Goal: Contribute content: Add original content to the website for others to see

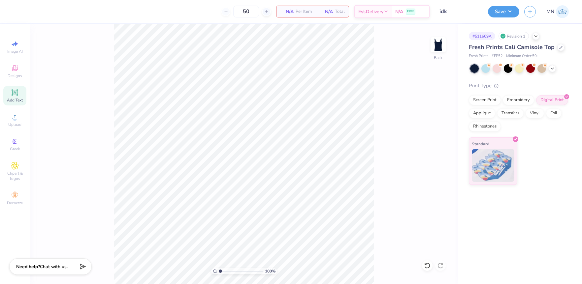
click at [9, 94] on div "Add Text" at bounding box center [14, 95] width 23 height 19
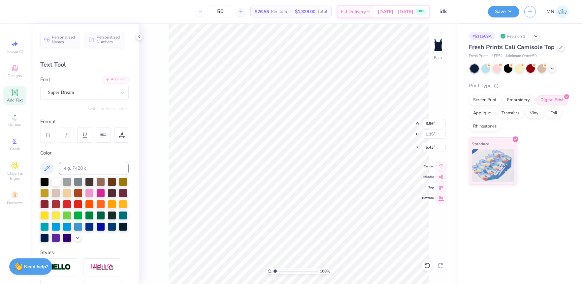
scroll to position [0, 1]
type textarea "est. 1888"
drag, startPoint x: 9, startPoint y: 120, endPoint x: 15, endPoint y: 119, distance: 6.3
click at [10, 119] on div "Upload" at bounding box center [14, 120] width 23 height 19
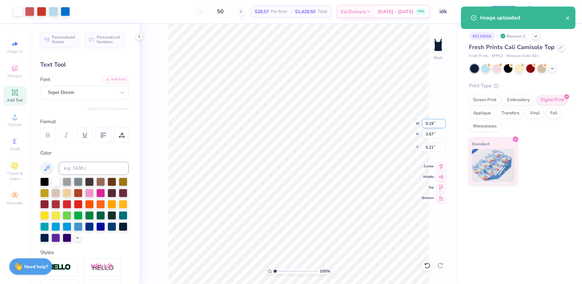
click at [436, 125] on input "9.19" at bounding box center [434, 123] width 24 height 9
type input "4.00"
type input "1.55"
type input "6.22"
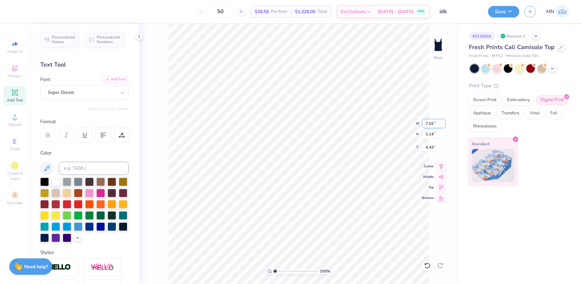
click at [434, 122] on input "7.02" at bounding box center [434, 123] width 24 height 9
type input "3.00"
type input "0.49"
type input "6.76"
type input "1.89"
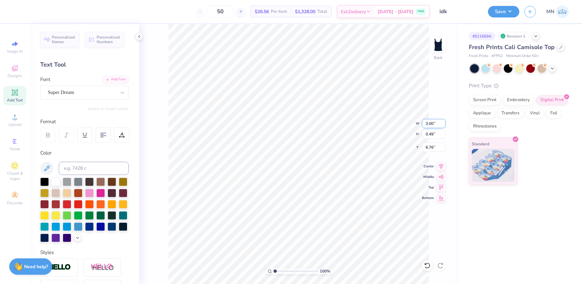
type input "0.31"
type input "6.94"
type input "4.00"
type input "1.55"
type input "6.22"
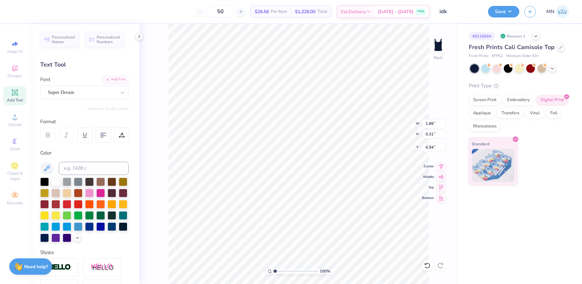
type input "4.80"
type input "4.00"
type input "1.55"
type input "2.87"
click at [321, 213] on li "Group" at bounding box center [328, 212] width 52 height 13
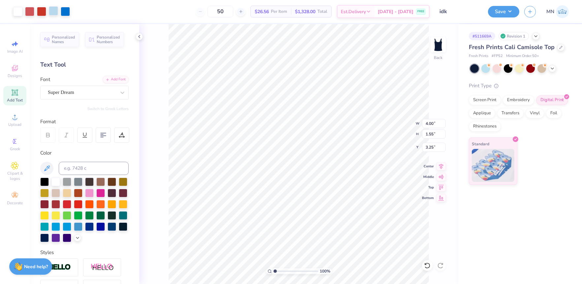
type input "1.55"
type input "1.89"
type input "0.31"
type input "4.80"
click at [80, 165] on input at bounding box center [94, 168] width 70 height 13
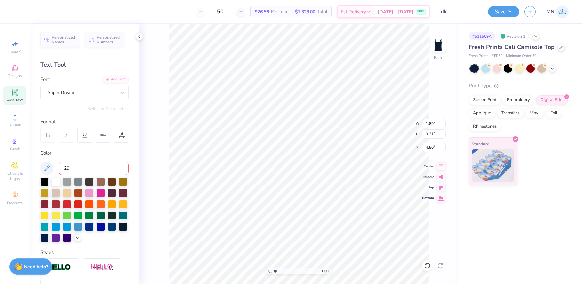
type input "290"
click at [316, 213] on li "Group" at bounding box center [323, 212] width 52 height 13
drag, startPoint x: 430, startPoint y: 146, endPoint x: 436, endPoint y: 149, distance: 7.4
click at [430, 146] on input "3.25" at bounding box center [434, 147] width 24 height 9
click at [437, 148] on input "3.25" at bounding box center [434, 147] width 24 height 9
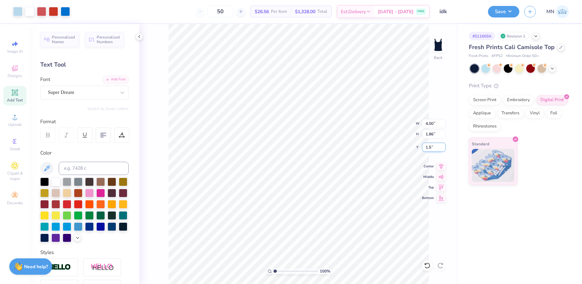
type input "1.50"
drag, startPoint x: 495, startPoint y: 9, endPoint x: 502, endPoint y: 17, distance: 11.1
click at [495, 9] on button "Save" at bounding box center [503, 12] width 31 height 12
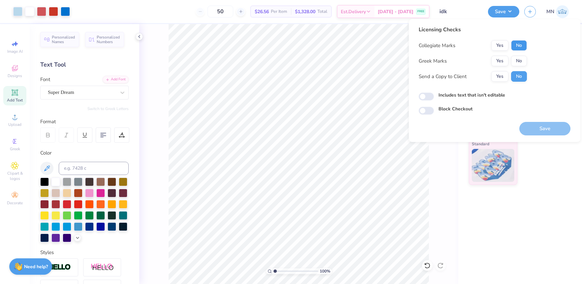
click at [521, 47] on button "No" at bounding box center [519, 45] width 16 height 11
drag, startPoint x: 505, startPoint y: 60, endPoint x: 508, endPoint y: 71, distance: 10.7
click at [505, 61] on button "Yes" at bounding box center [499, 61] width 17 height 11
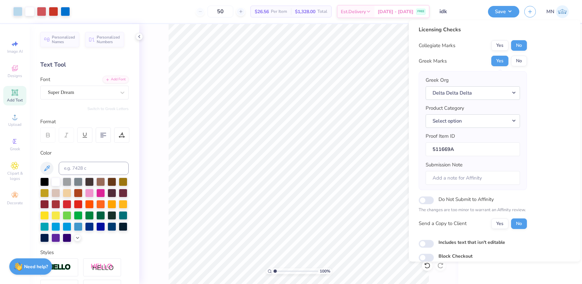
scroll to position [28, 0]
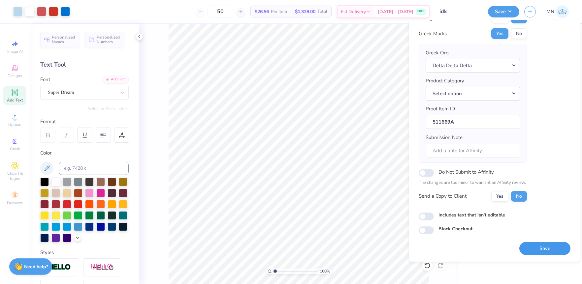
click at [537, 243] on button "Save" at bounding box center [544, 249] width 51 height 14
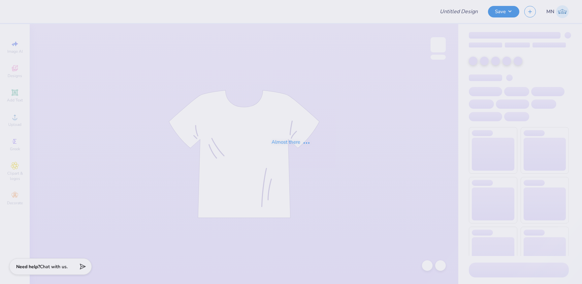
type input "idk"
